Goal: Obtain resource: Download file/media

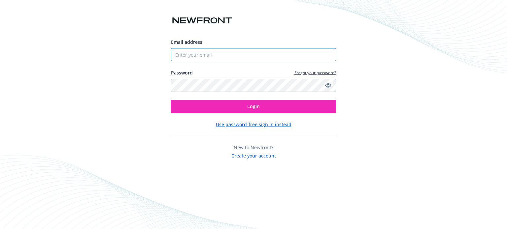
click at [227, 52] on input "Email address" at bounding box center [253, 54] width 165 height 13
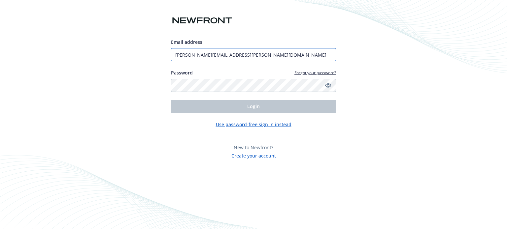
type input "[PERSON_NAME][EMAIL_ADDRESS][PERSON_NAME][DOMAIN_NAME]"
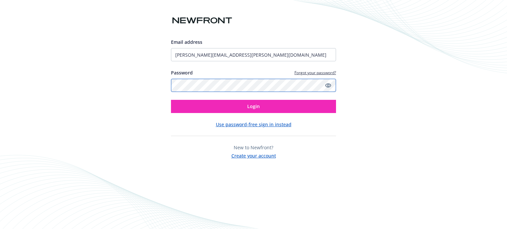
click at [171, 100] on button "Login" at bounding box center [253, 106] width 165 height 13
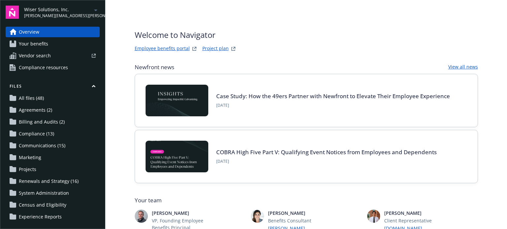
click at [47, 13] on span "[PERSON_NAME][EMAIL_ADDRESS][PERSON_NAME][DOMAIN_NAME]" at bounding box center [58, 16] width 68 height 6
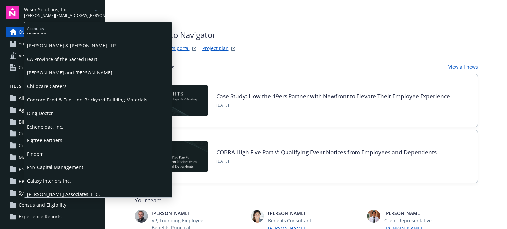
scroll to position [6, 0]
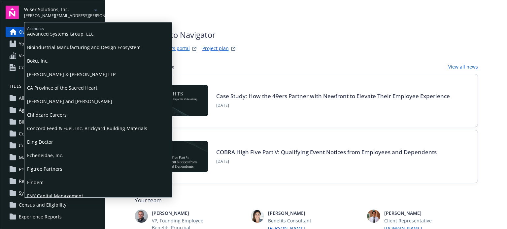
click at [41, 128] on span "Concord Feed & Fuel, Inc. Brickyard Building Materials" at bounding box center [98, 129] width 142 height 14
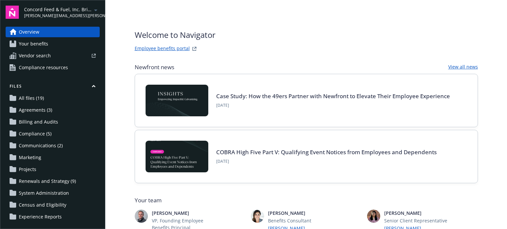
click at [73, 10] on span "Concord Feed & Fuel, Inc. Brickyard Building Materials" at bounding box center [58, 9] width 68 height 7
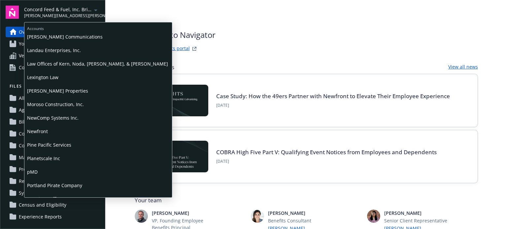
scroll to position [231, 0]
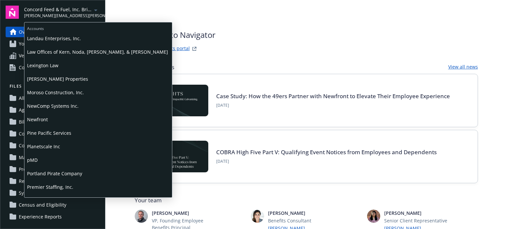
click at [39, 187] on span "Premier Staffing, Inc." at bounding box center [98, 188] width 142 height 14
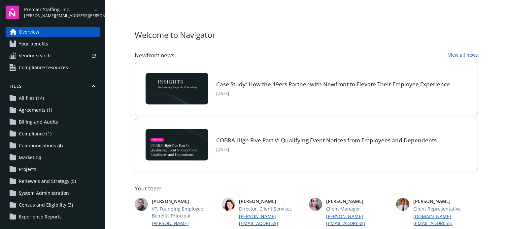
click at [50, 142] on span "Communications (4)" at bounding box center [41, 146] width 44 height 11
